Goal: Navigation & Orientation: Find specific page/section

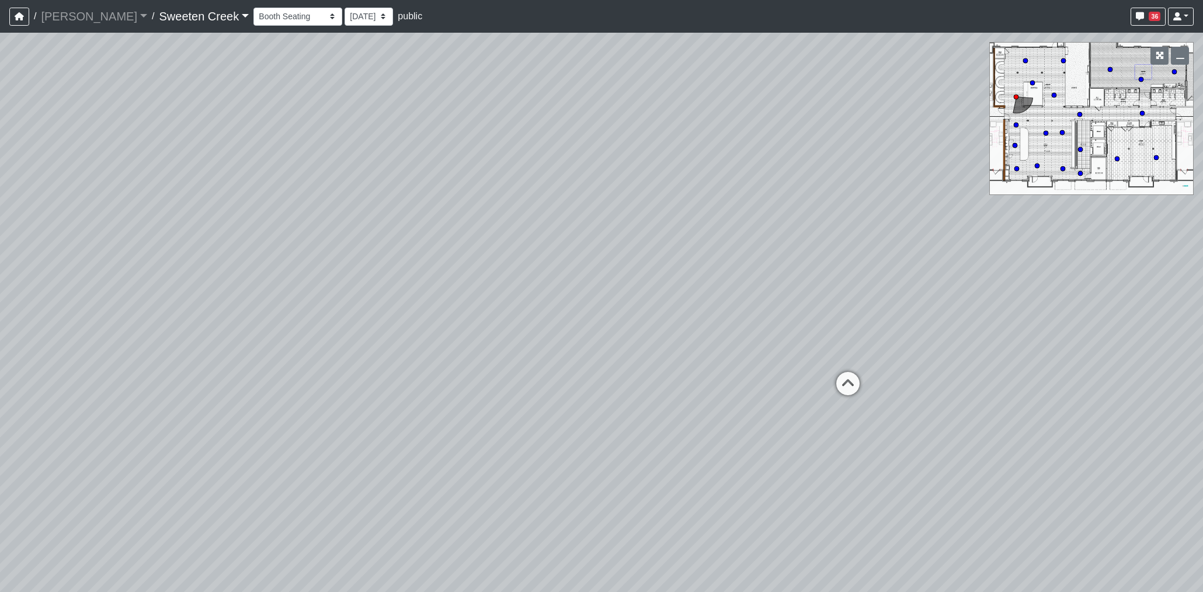
select select "q16zMmWStrE7BSECUAY27u"
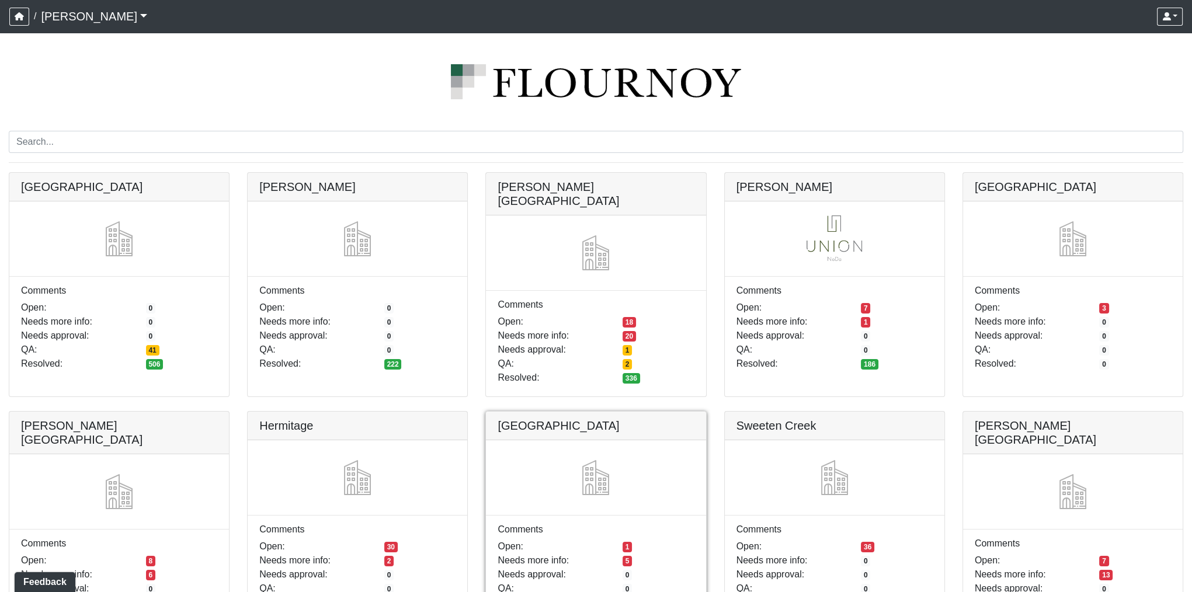
click at [557, 412] on link at bounding box center [596, 412] width 220 height 0
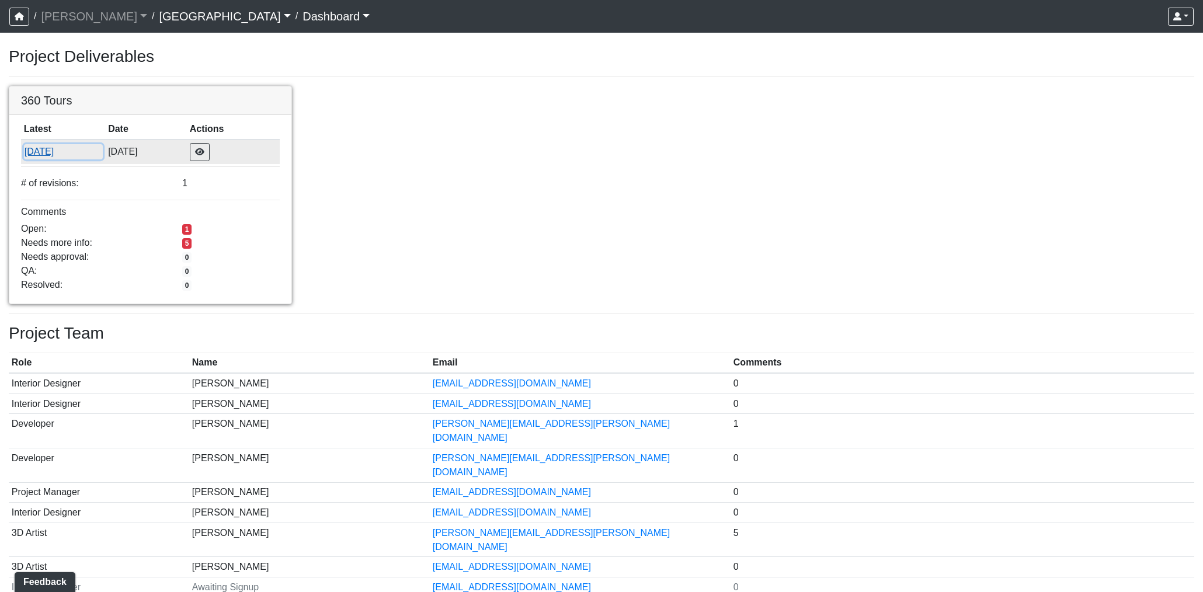
click at [51, 152] on button "[DATE]" at bounding box center [63, 151] width 79 height 15
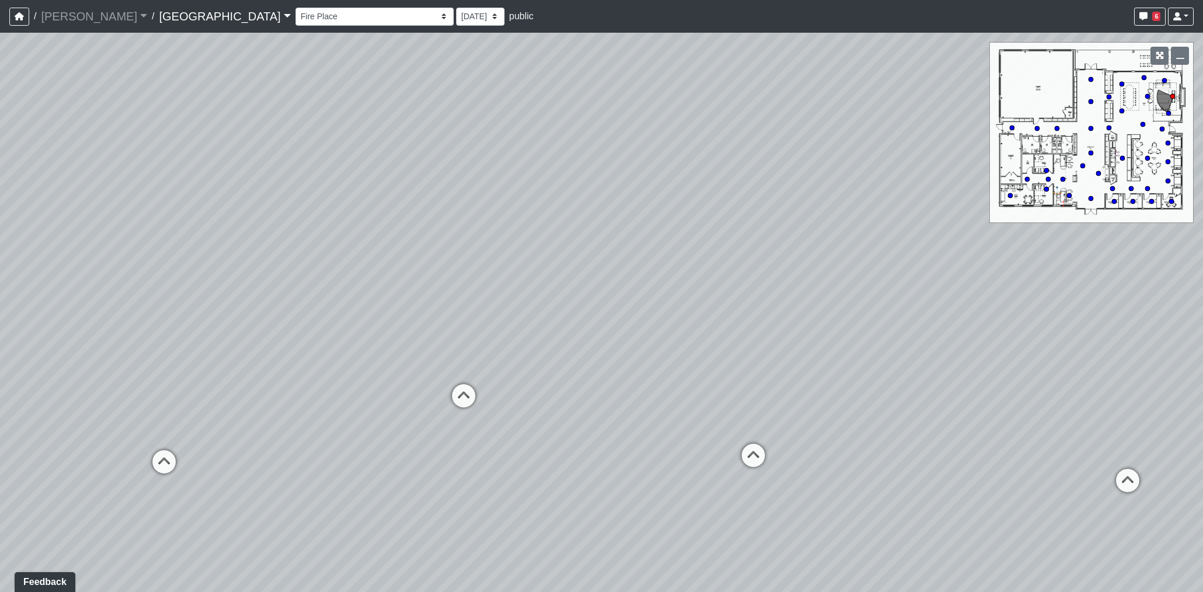
click at [295, 346] on div "Loading... North Entry Loading... Hallway Loading... Storefront Loading... Fire…" at bounding box center [601, 312] width 1203 height 559
click at [257, 452] on icon at bounding box center [251, 459] width 35 height 35
click at [347, 440] on icon at bounding box center [347, 448] width 35 height 35
select select "bu7Hb17dqSKx7L4W5bY6b8"
click at [793, 267] on div "Loading... North Entry Loading... Hallway Loading... Storefront Loading... Fire…" at bounding box center [601, 312] width 1203 height 559
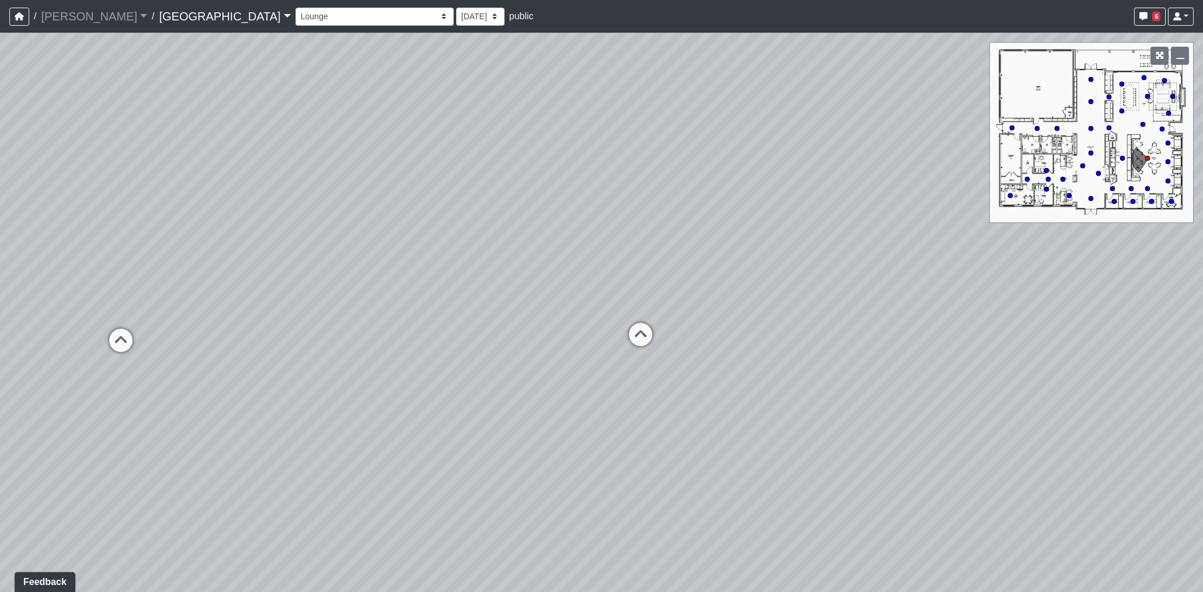
click at [159, 19] on link "Huntersville" at bounding box center [224, 16] width 131 height 23
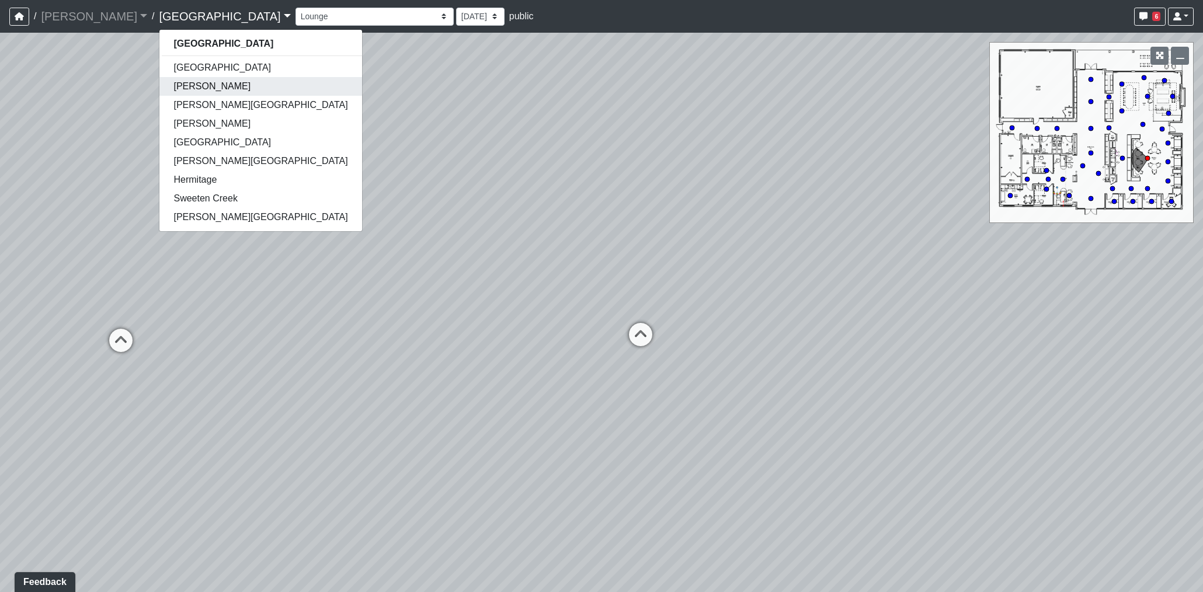
click at [159, 87] on link "[PERSON_NAME]" at bounding box center [260, 86] width 202 height 19
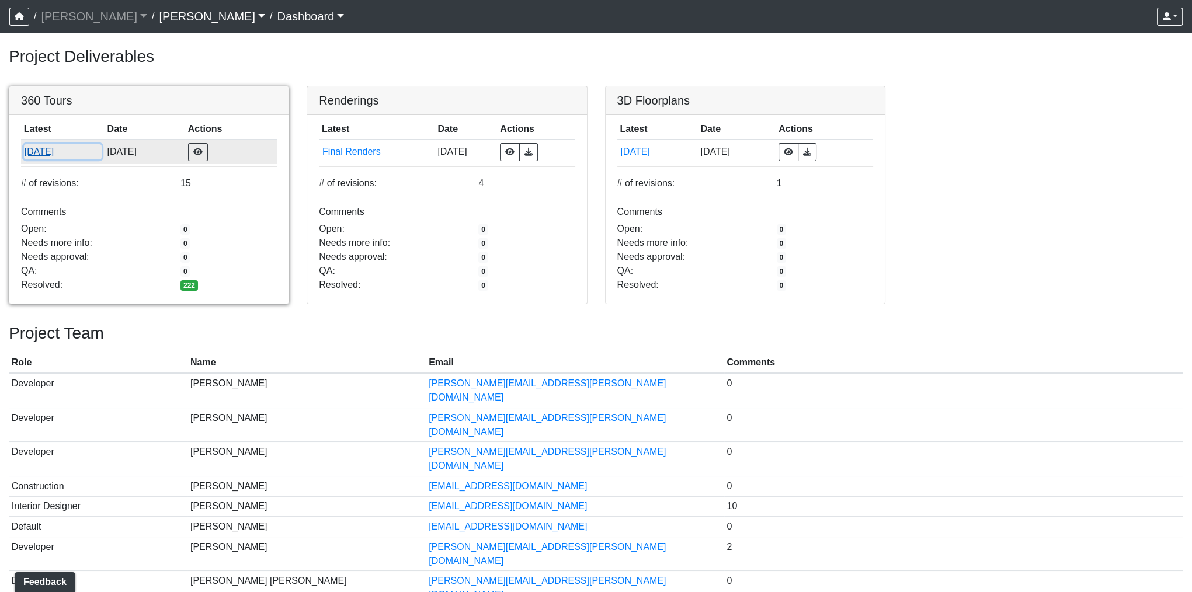
click at [51, 158] on button "[DATE]" at bounding box center [63, 151] width 78 height 15
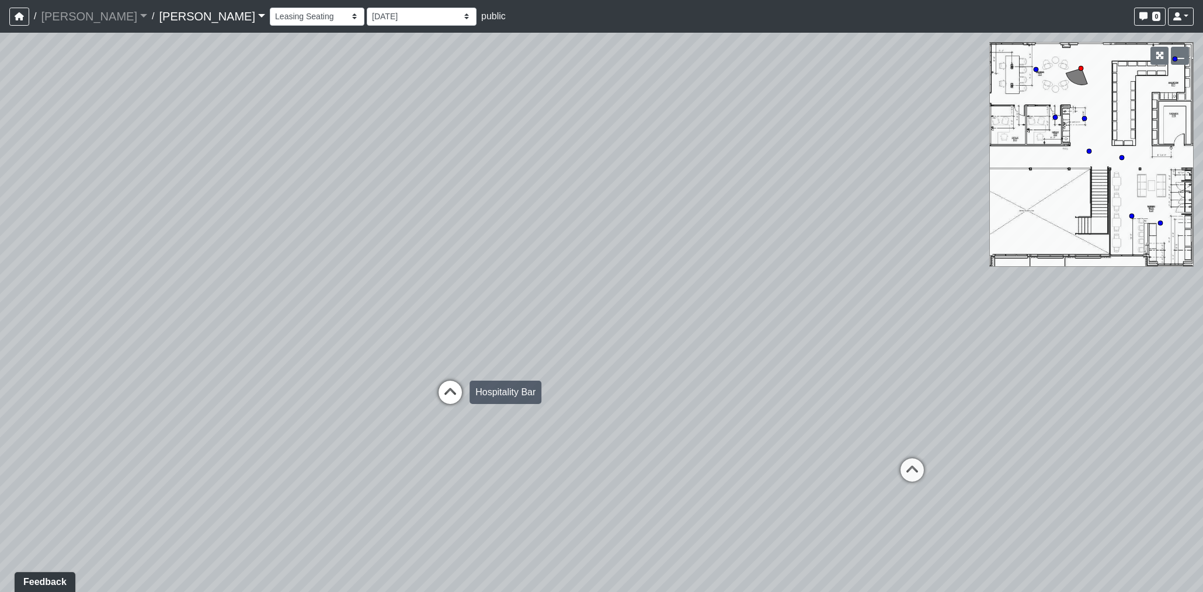
click at [451, 397] on icon at bounding box center [450, 398] width 35 height 35
click at [683, 482] on icon at bounding box center [691, 484] width 35 height 35
click at [392, 441] on icon at bounding box center [390, 441] width 35 height 35
select select "nT7wQDxjwB3k6StQRb37ry"
click at [159, 12] on link "Busbee" at bounding box center [212, 16] width 106 height 23
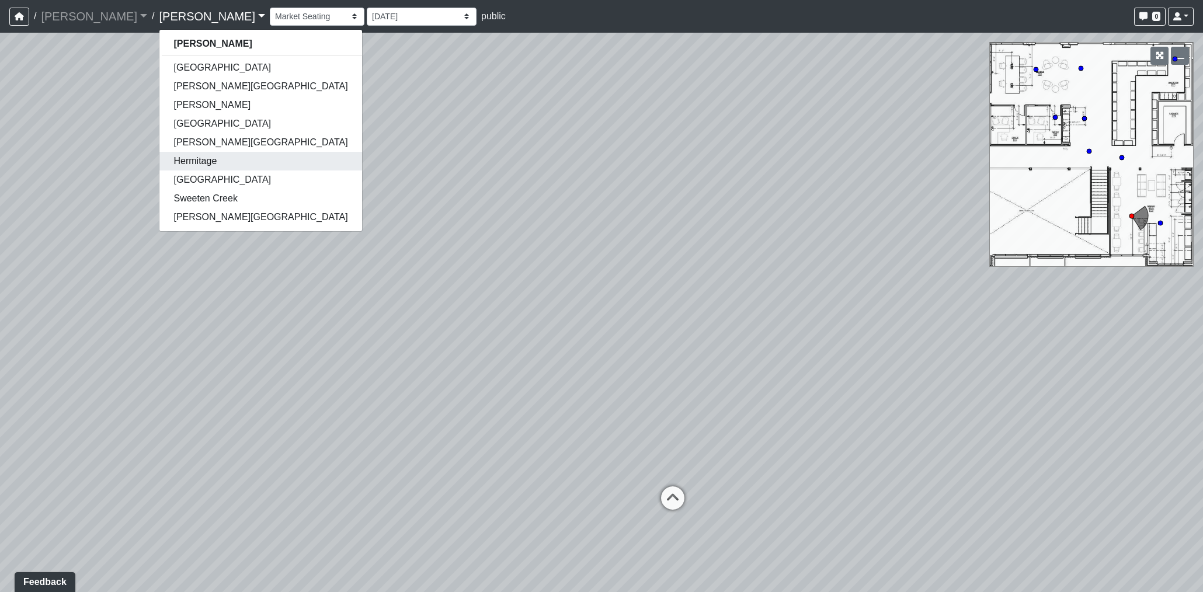
click at [159, 162] on link "Hermitage" at bounding box center [260, 161] width 202 height 19
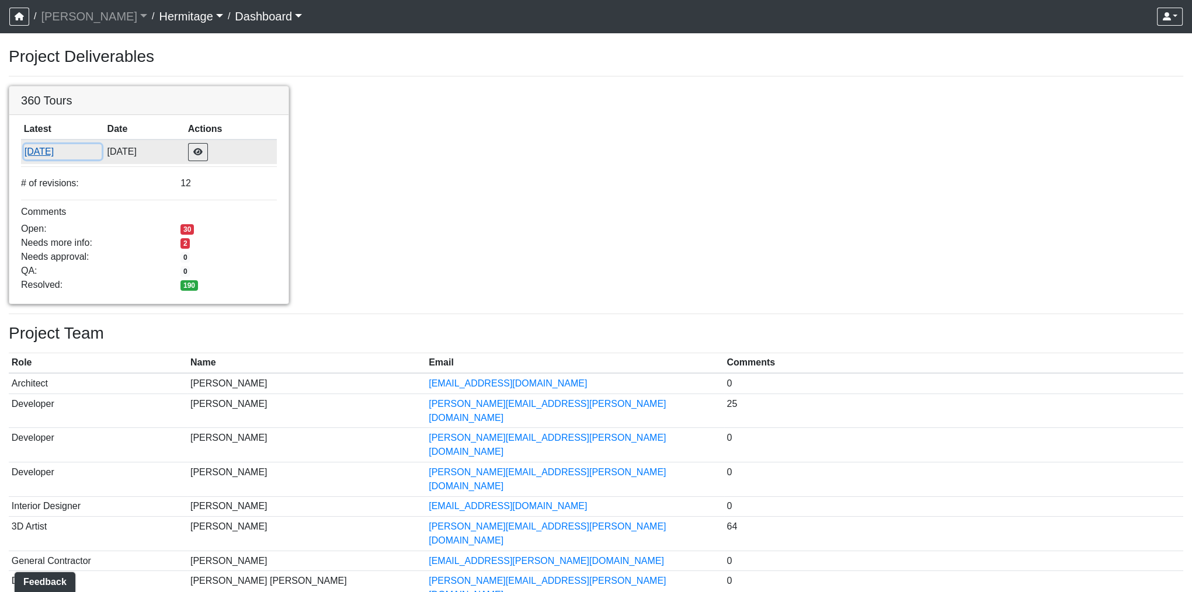
click at [44, 152] on button "[DATE]" at bounding box center [63, 151] width 78 height 15
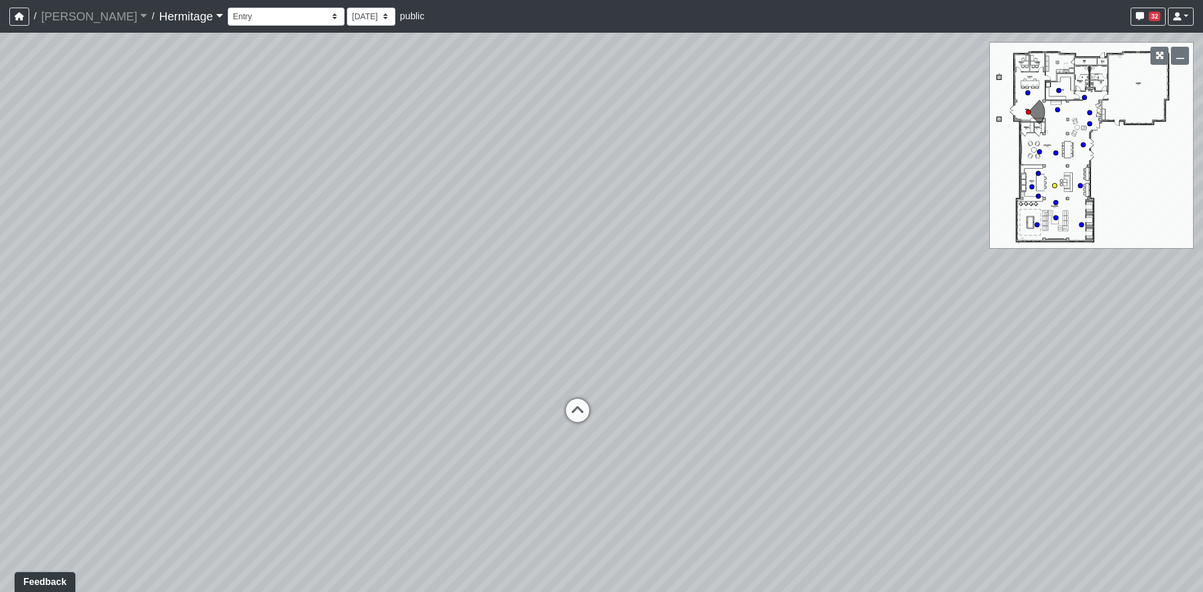
click at [1054, 185] on circle at bounding box center [1054, 185] width 5 height 5
select select "tmzZpXiDX1H7kcNbT6Q3ZE"
click at [164, 526] on div "Loading... Leasing Desk Loading... Hallway Loading... Market Lounge 1 Loading..…" at bounding box center [601, 312] width 1203 height 559
